Goal: Task Accomplishment & Management: Manage account settings

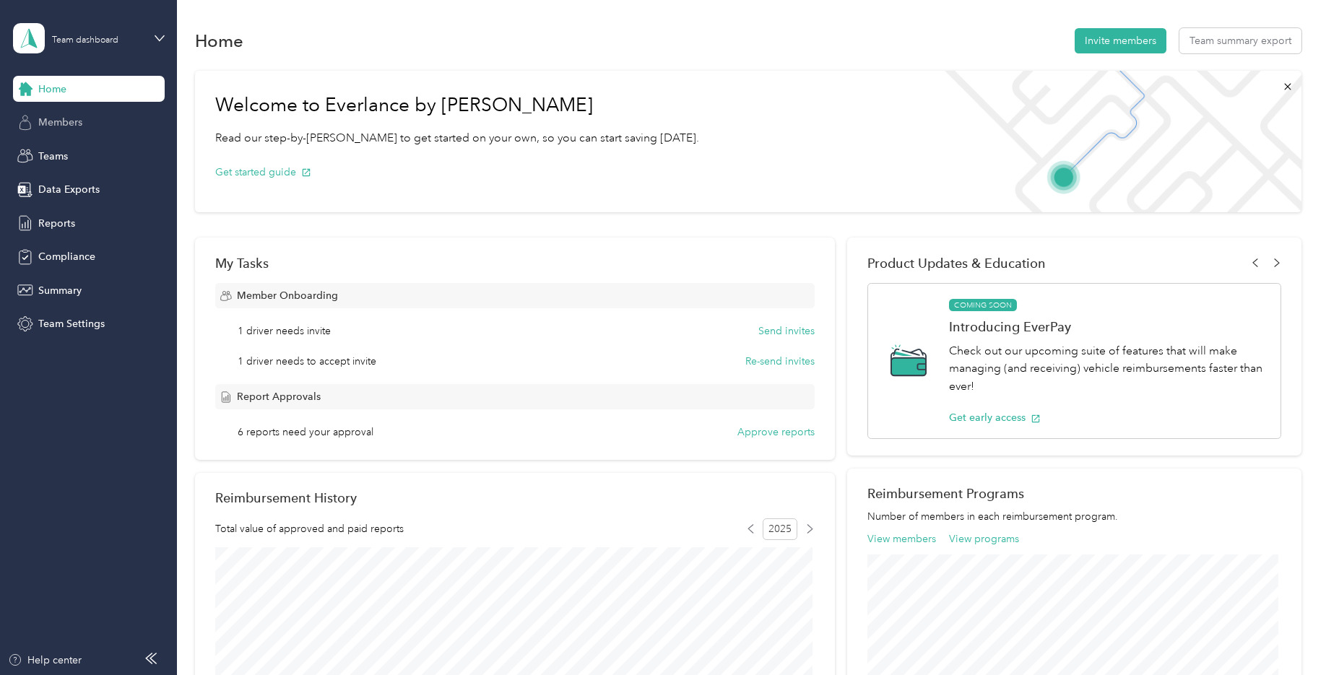
click at [46, 116] on span "Members" at bounding box center [60, 122] width 44 height 15
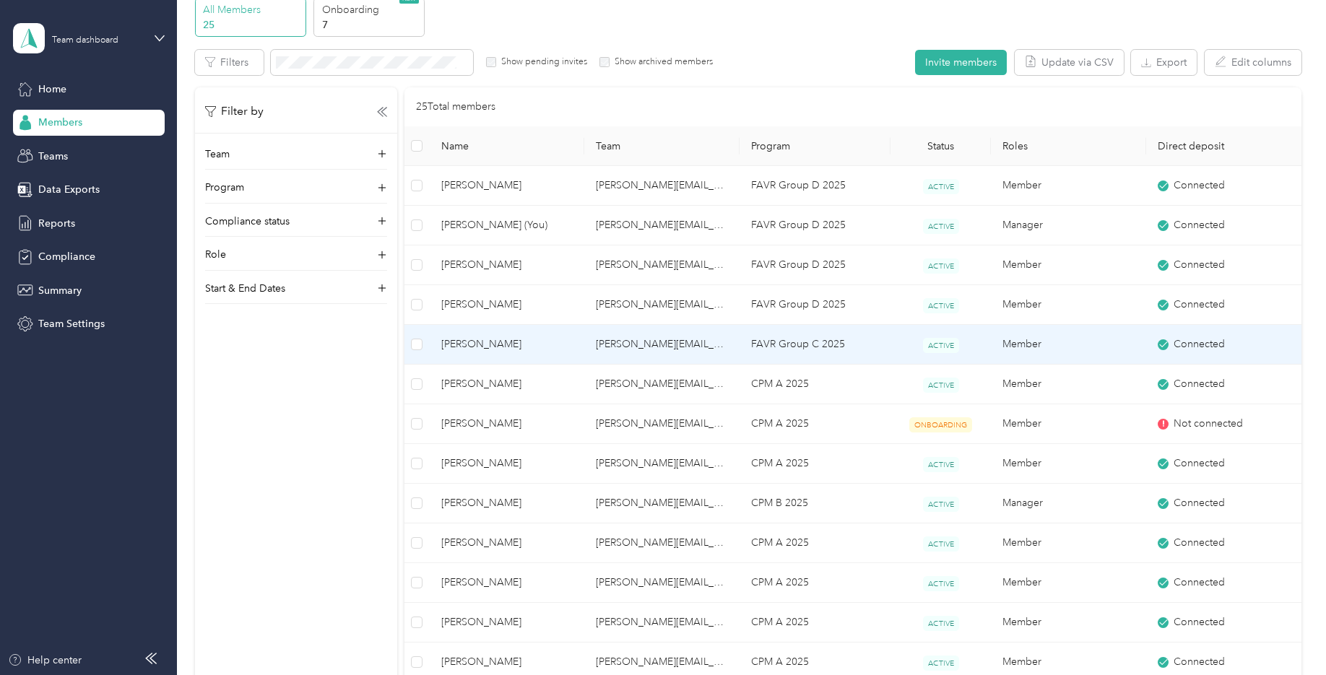
scroll to position [35, 0]
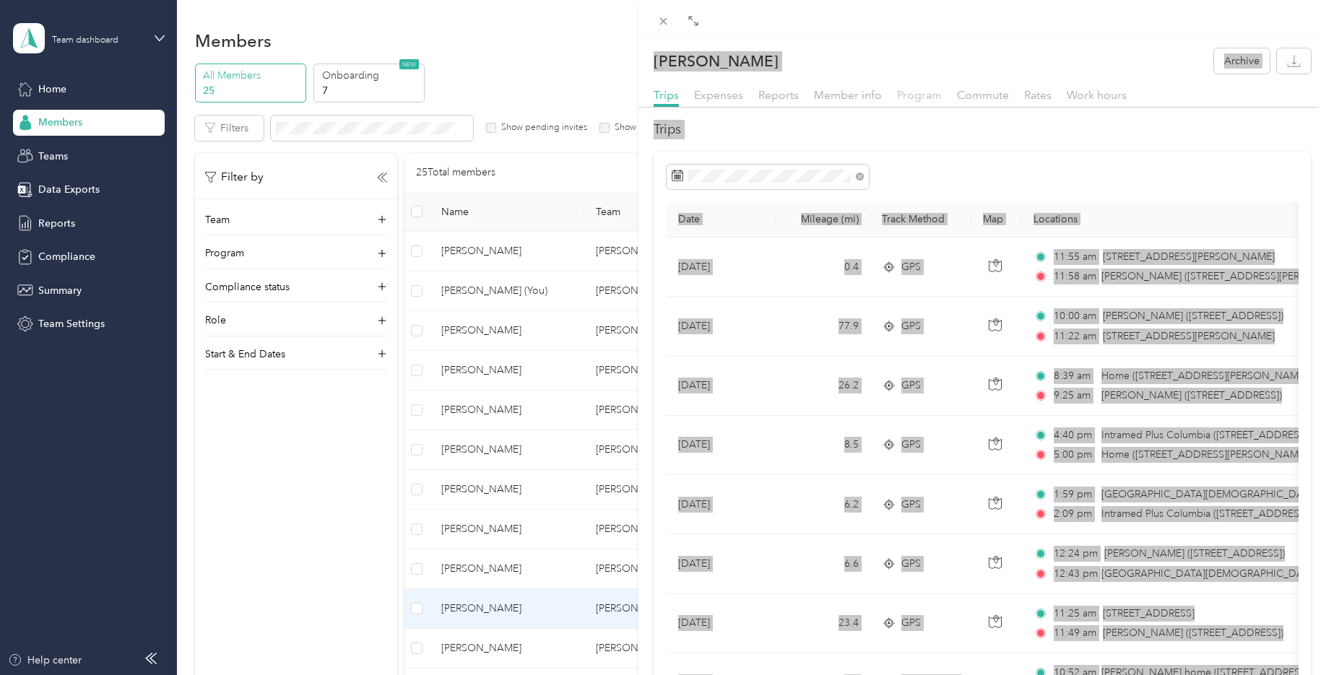
scroll to position [289, 0]
